Goal: Transaction & Acquisition: Download file/media

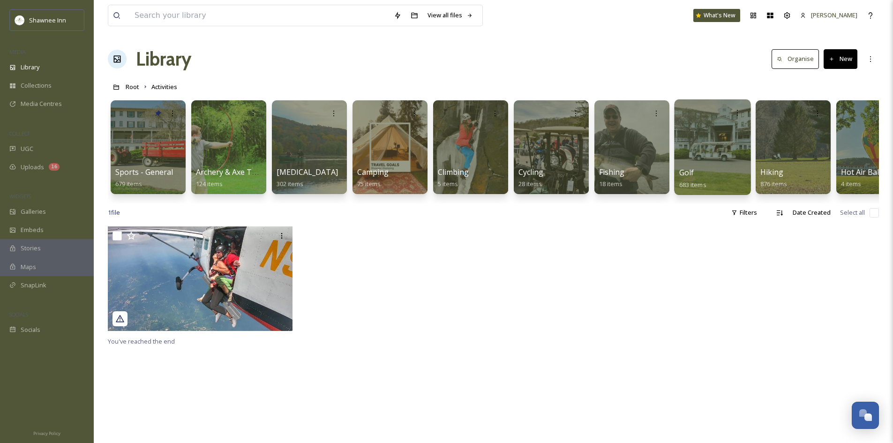
click at [709, 189] on div "Golf 683 items" at bounding box center [712, 178] width 67 height 23
click at [698, 178] on div "Golf 683 items" at bounding box center [712, 178] width 67 height 23
click at [692, 164] on div at bounding box center [712, 147] width 76 height 96
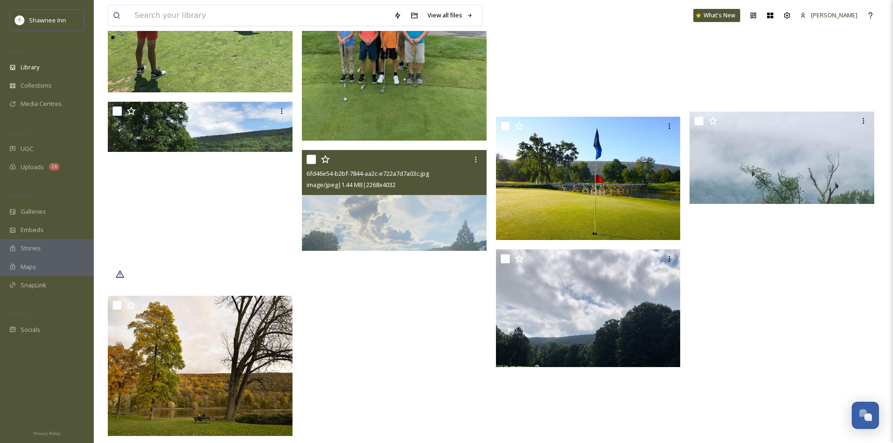
scroll to position [5482, 0]
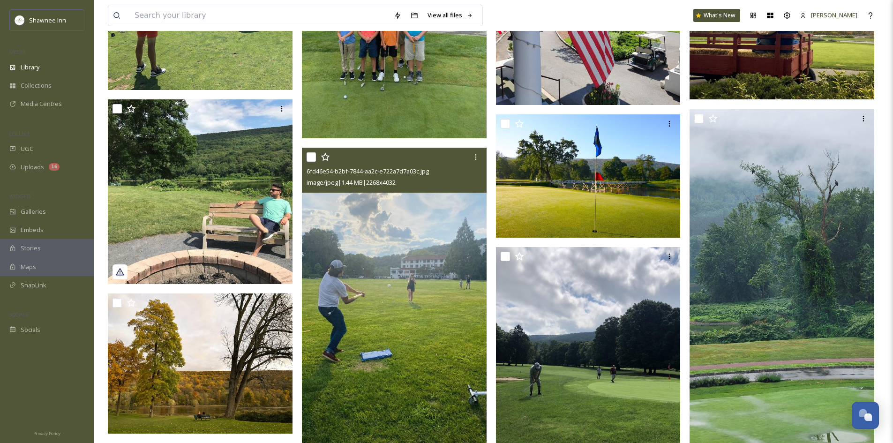
click at [426, 248] on img at bounding box center [394, 312] width 185 height 328
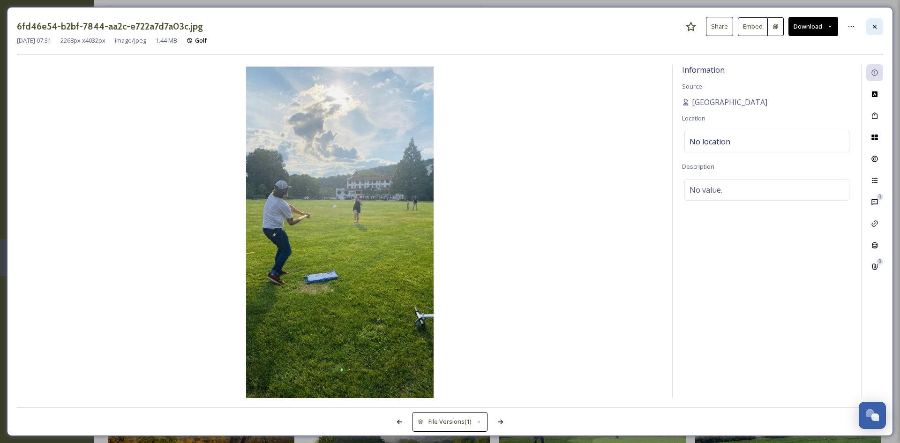
click at [870, 29] on div at bounding box center [874, 26] width 17 height 17
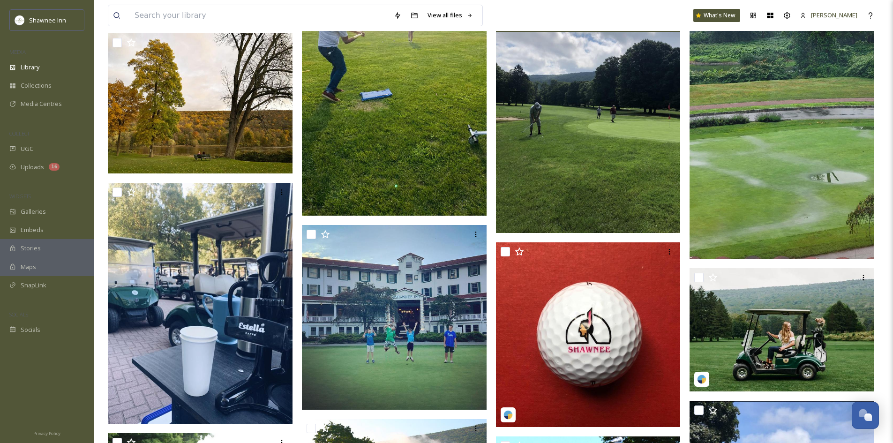
scroll to position [5669, 0]
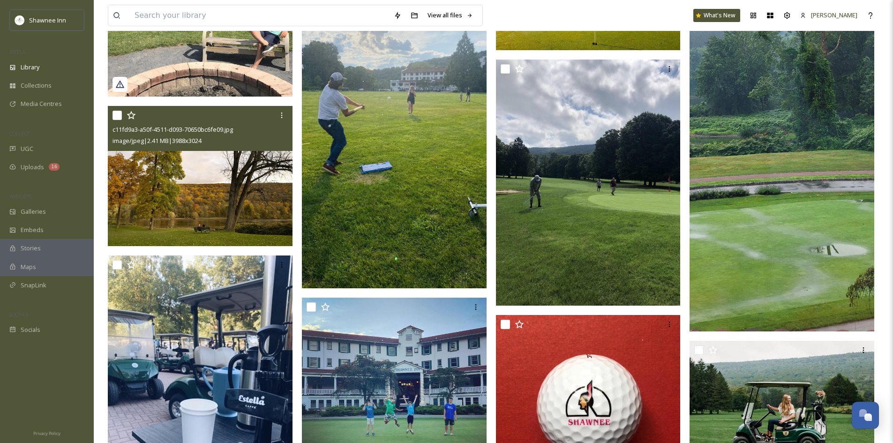
click at [171, 151] on img at bounding box center [200, 176] width 185 height 140
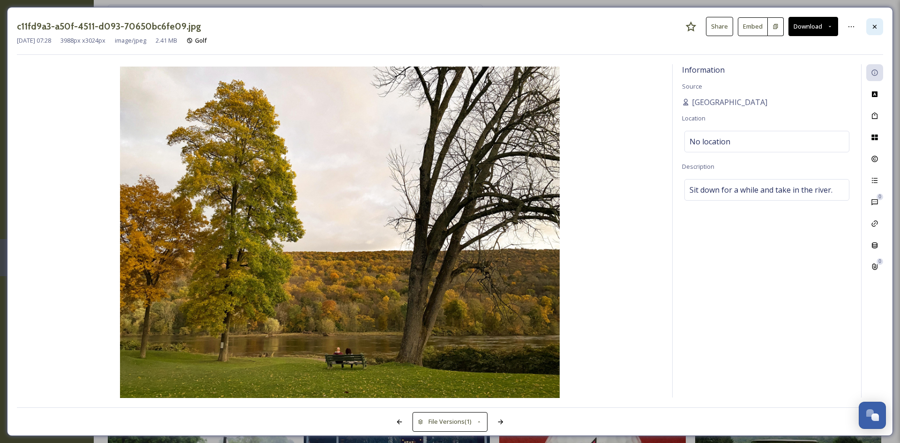
click at [875, 34] on div at bounding box center [874, 26] width 17 height 17
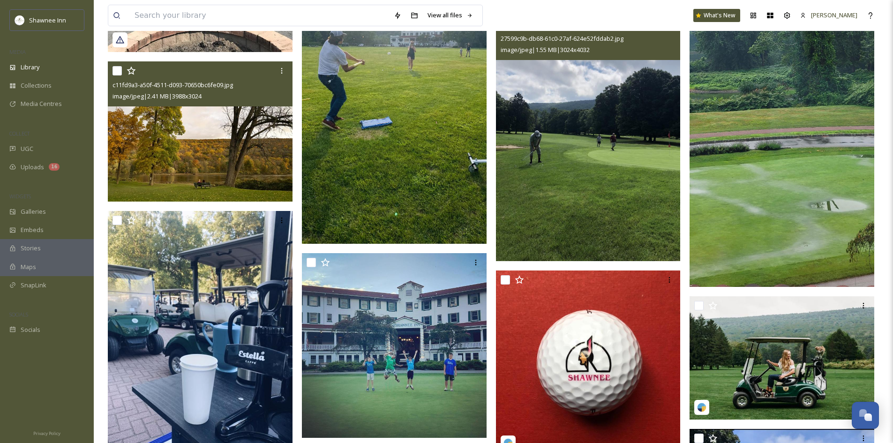
scroll to position [5622, 0]
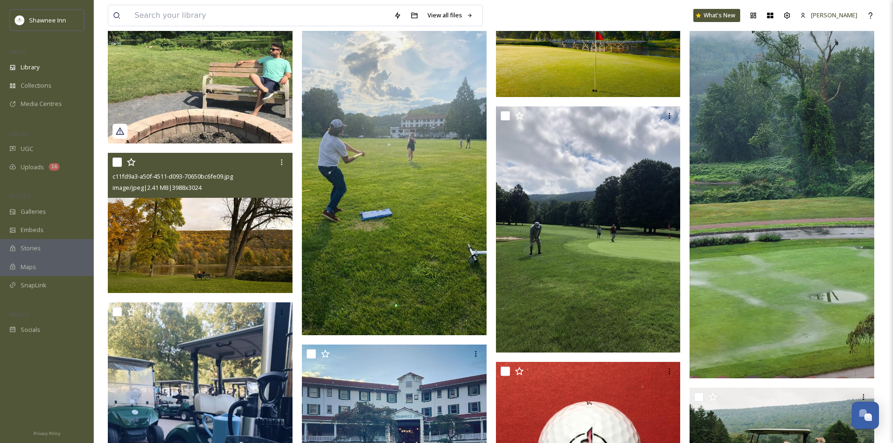
click at [201, 249] on img at bounding box center [200, 223] width 185 height 140
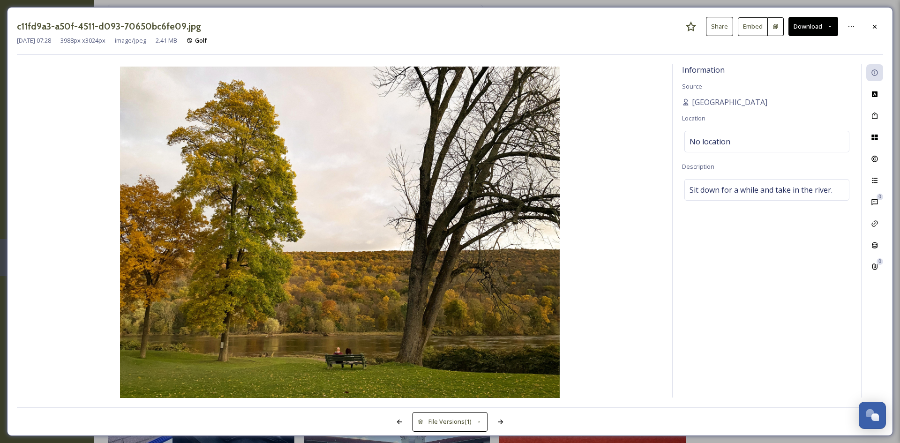
click at [808, 33] on button "Download" at bounding box center [813, 26] width 50 height 19
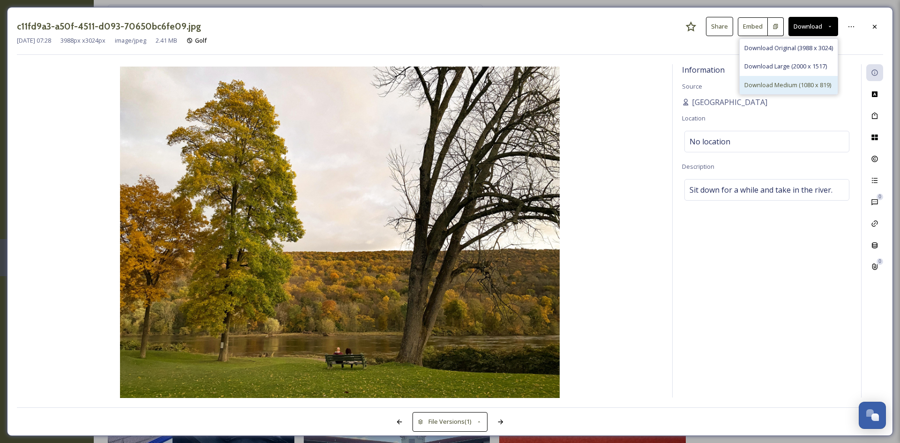
click at [772, 78] on div "Download Medium (1080 x 819)" at bounding box center [788, 85] width 98 height 18
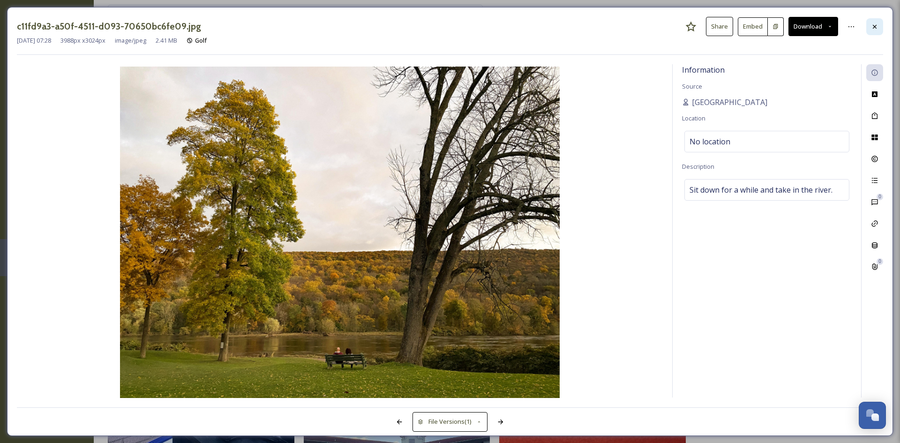
click at [879, 30] on div at bounding box center [874, 26] width 17 height 17
